Goal: Task Accomplishment & Management: Use online tool/utility

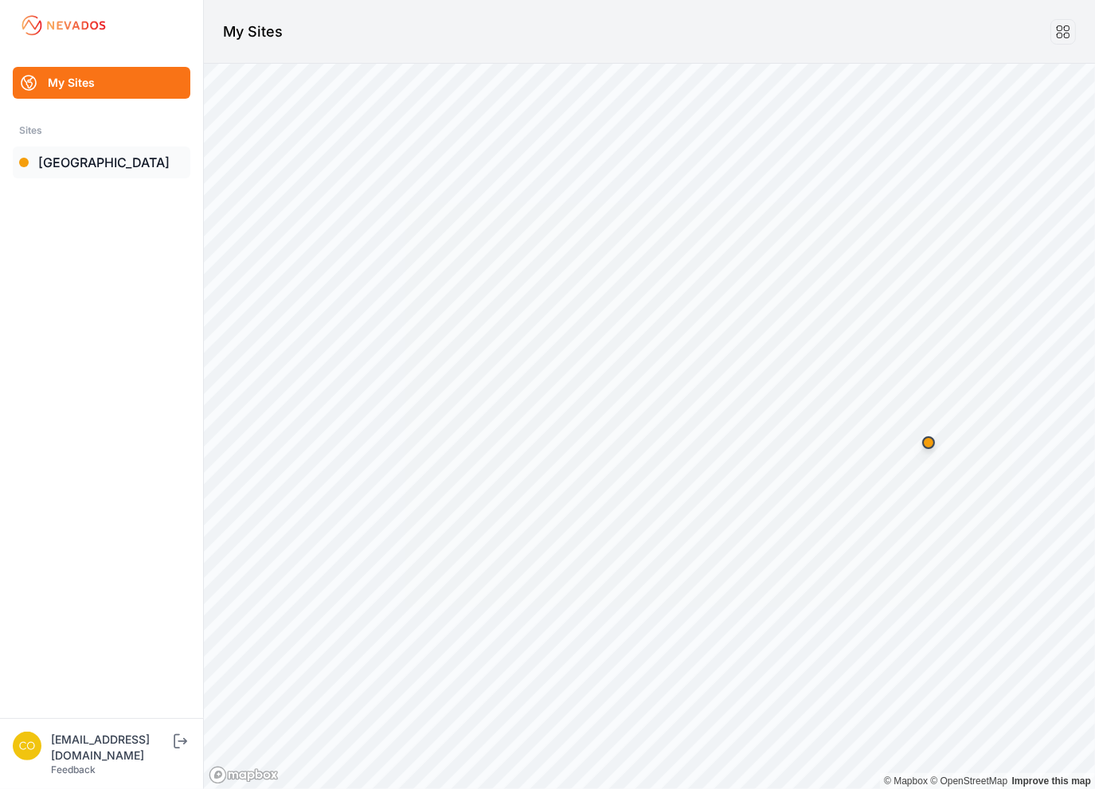
click at [72, 158] on link "[GEOGRAPHIC_DATA]" at bounding box center [102, 162] width 178 height 32
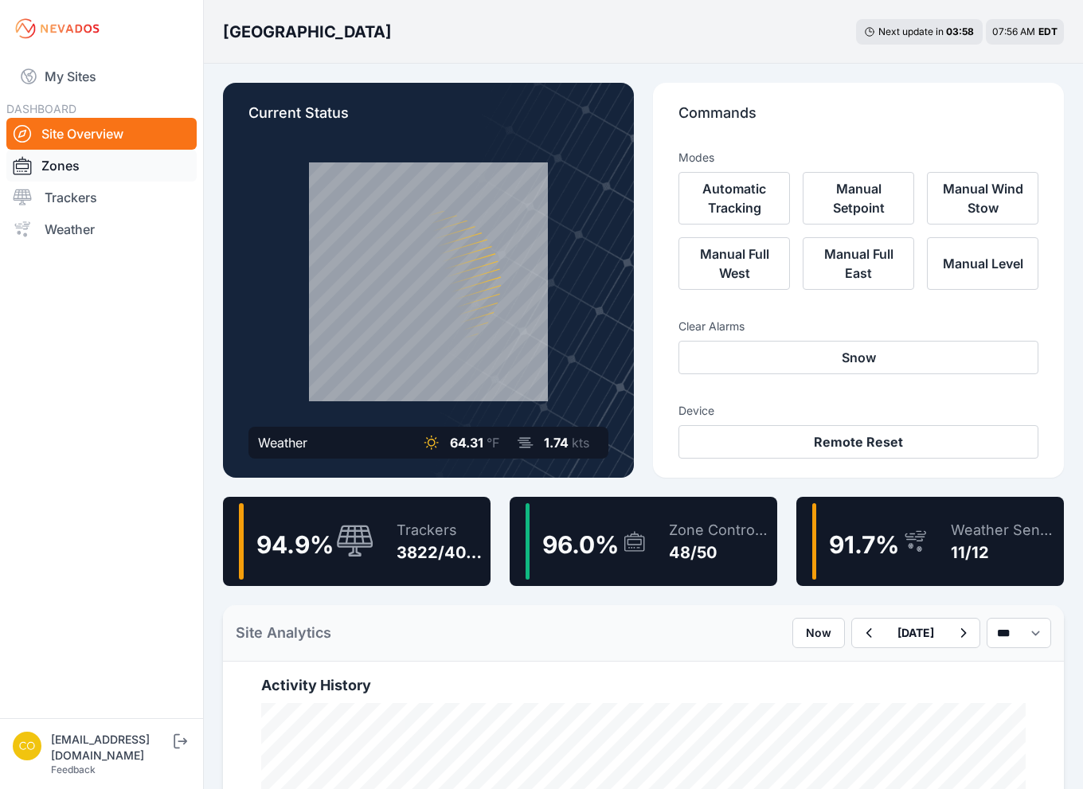
click at [118, 161] on link "Zones" at bounding box center [101, 166] width 190 height 32
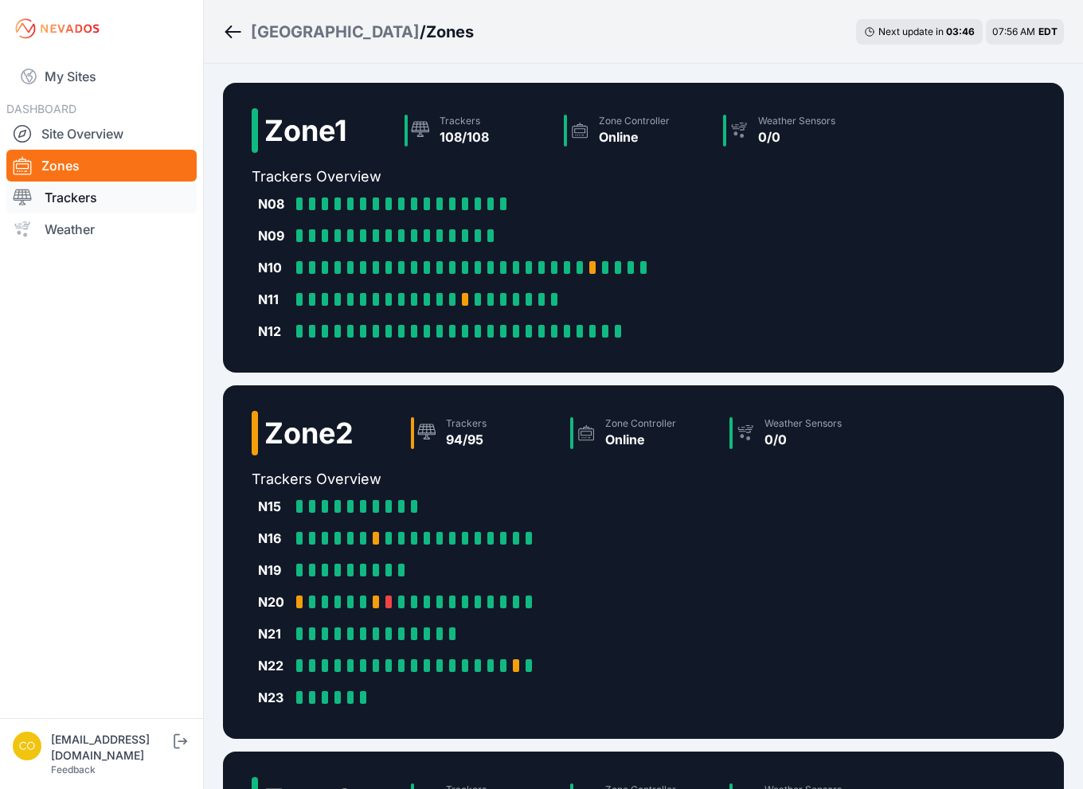
click at [153, 197] on link "Trackers" at bounding box center [101, 198] width 190 height 32
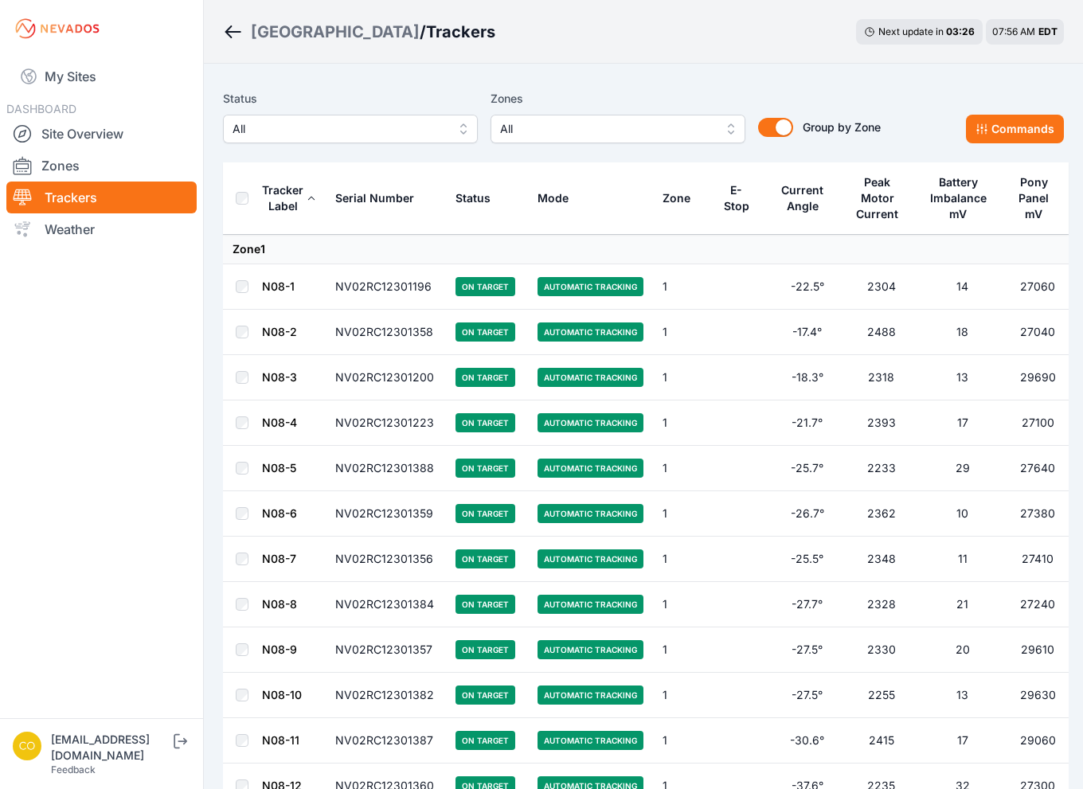
click at [530, 126] on span "All" at bounding box center [606, 128] width 213 height 19
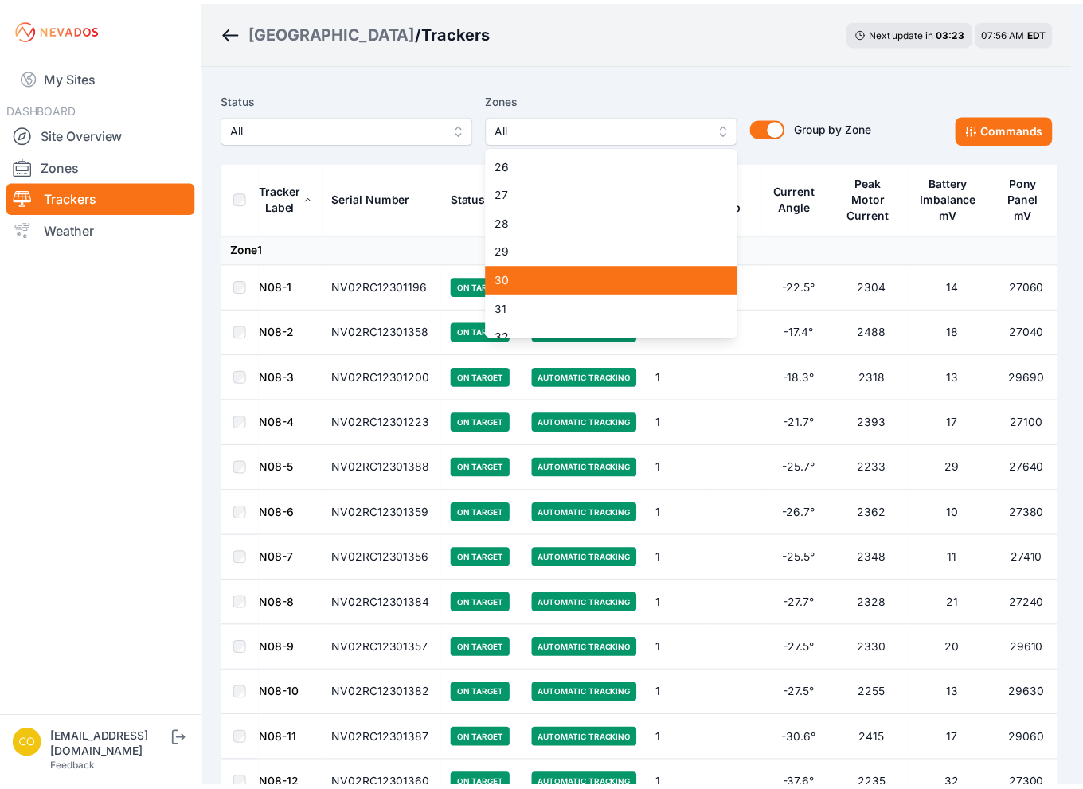
scroll to position [796, 0]
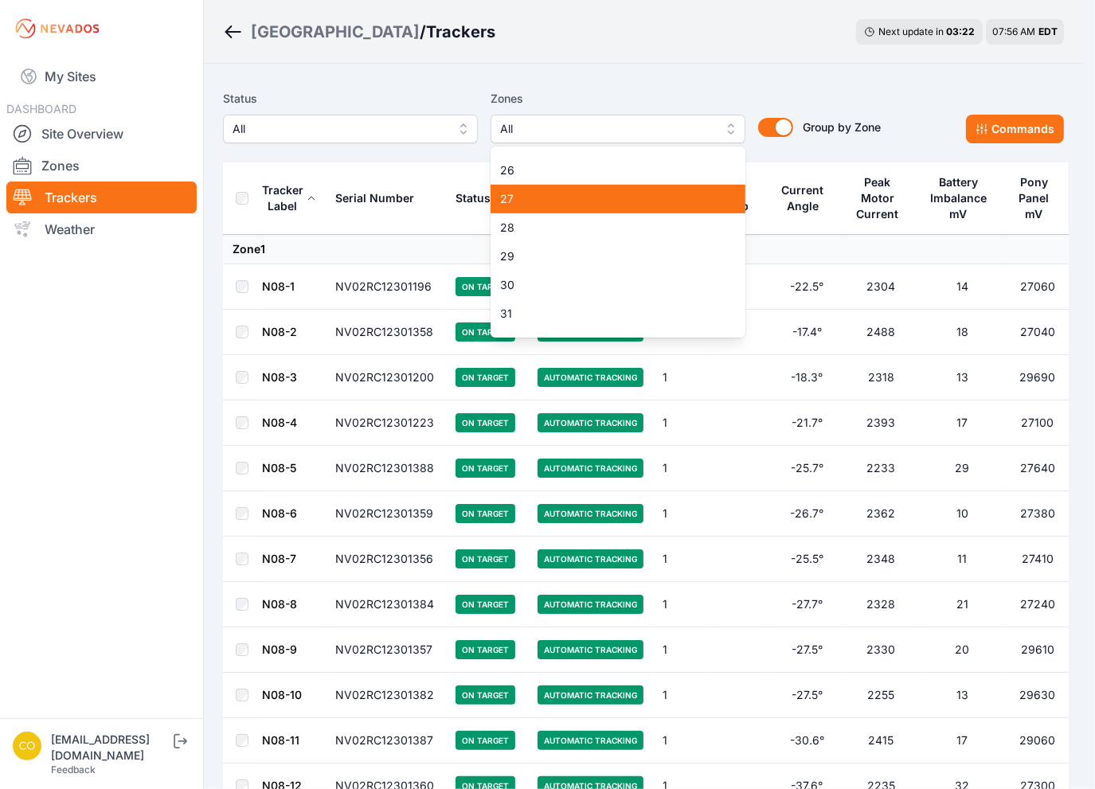
click at [537, 196] on span "27" at bounding box center [608, 199] width 217 height 16
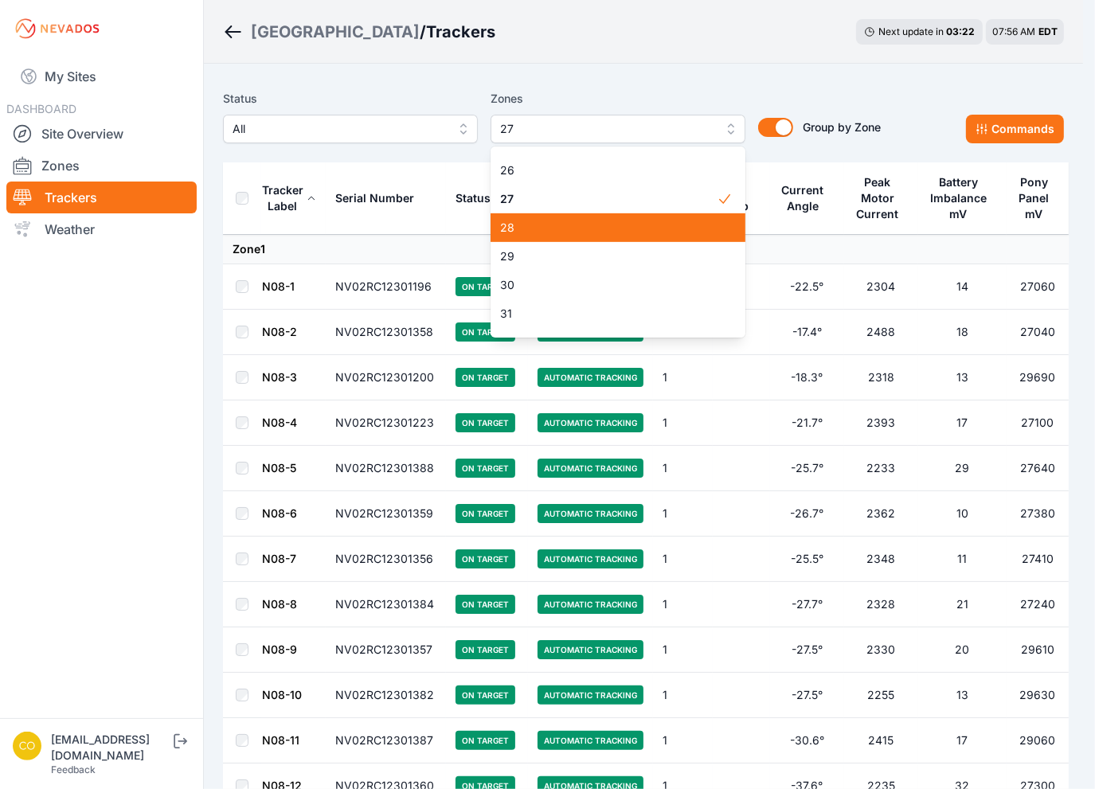
click at [536, 222] on span "28" at bounding box center [608, 228] width 217 height 16
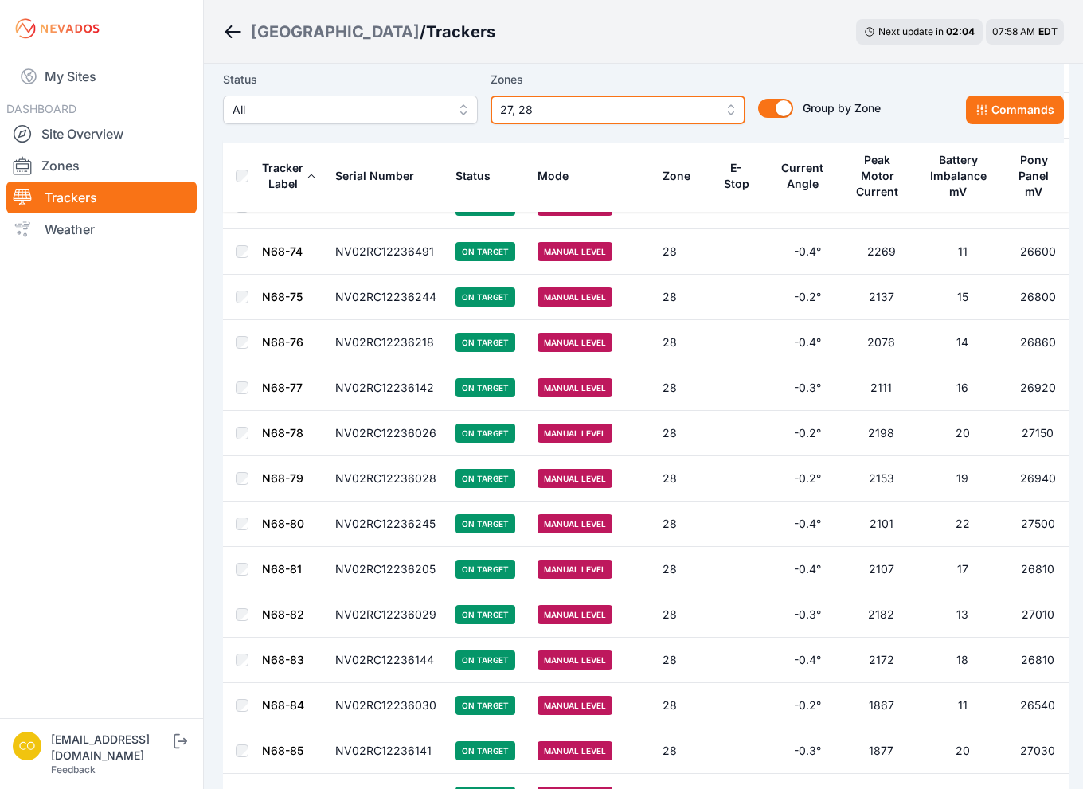
scroll to position [8730, 0]
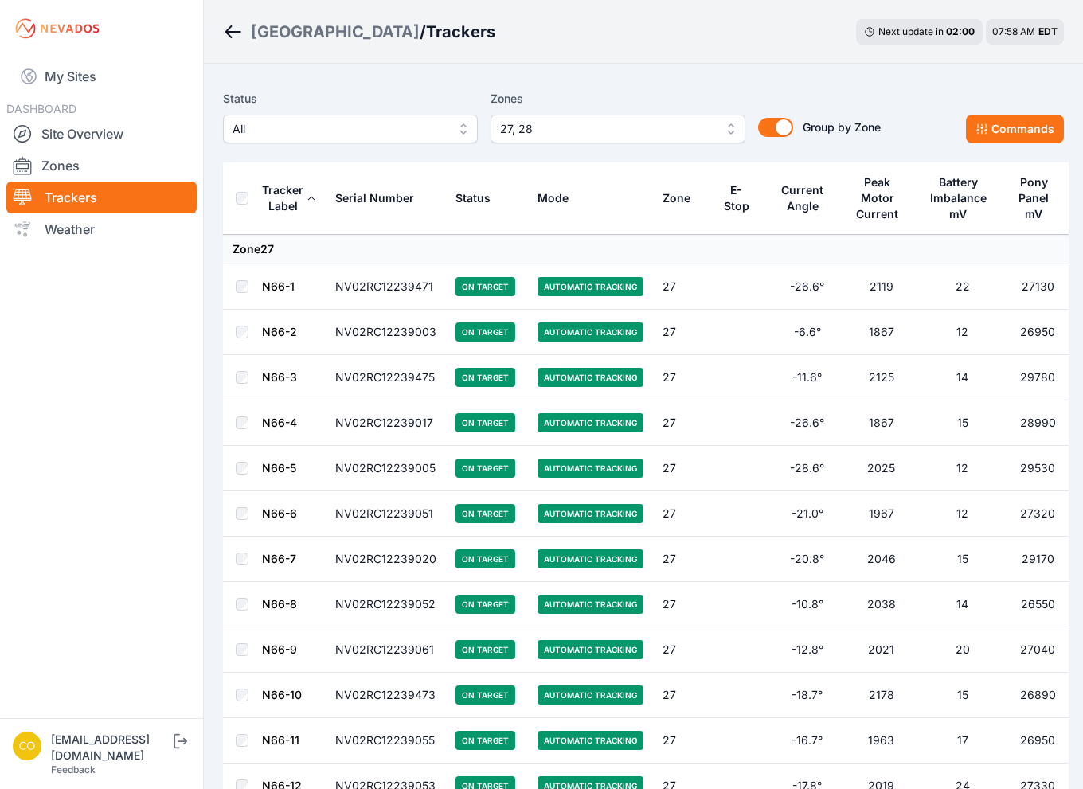
click at [242, 178] on th at bounding box center [242, 198] width 38 height 72
click at [242, 213] on th at bounding box center [242, 198] width 38 height 72
click at [1002, 130] on button "Commands" at bounding box center [1015, 129] width 98 height 29
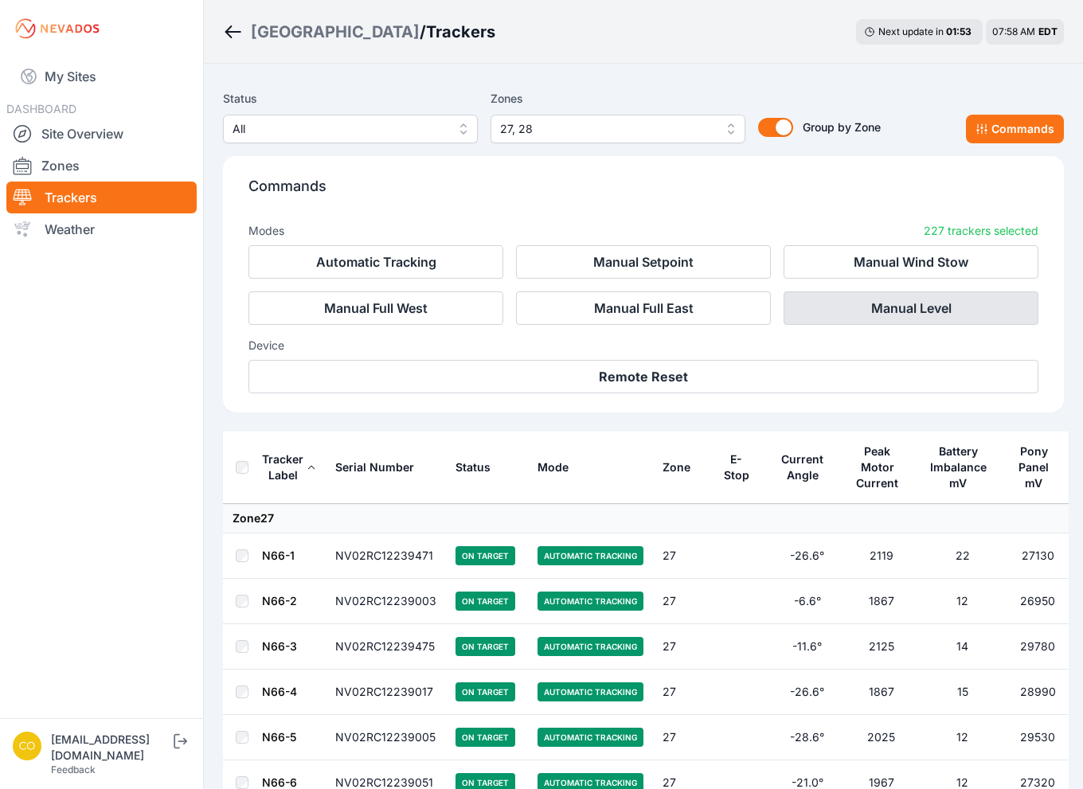
click at [997, 308] on button "Manual Level" at bounding box center [910, 307] width 255 height 33
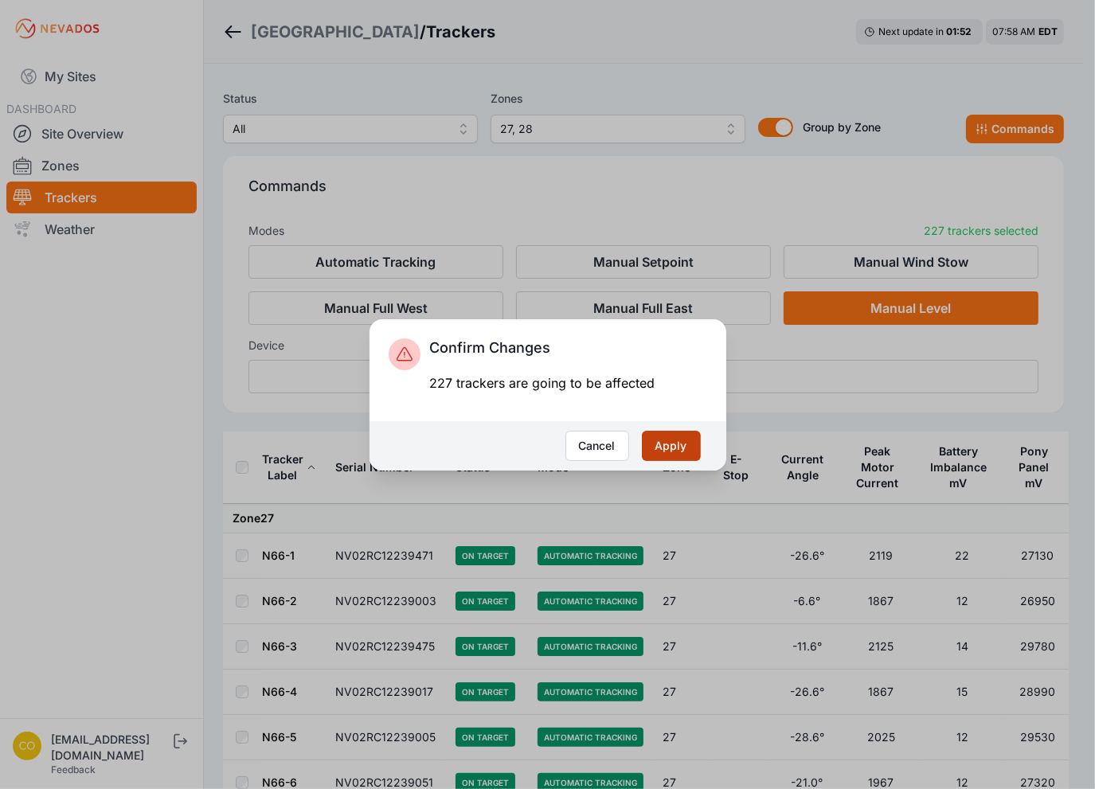
click at [693, 446] on button "Apply" at bounding box center [671, 446] width 59 height 30
